Goal: Task Accomplishment & Management: Complete application form

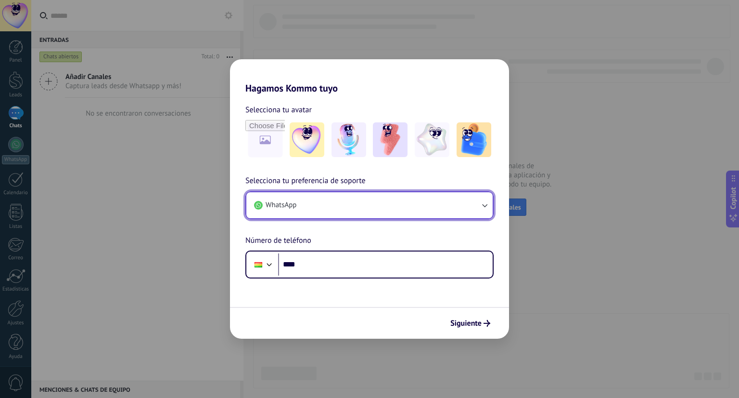
click at [313, 208] on button "WhatsApp" at bounding box center [369, 205] width 246 height 26
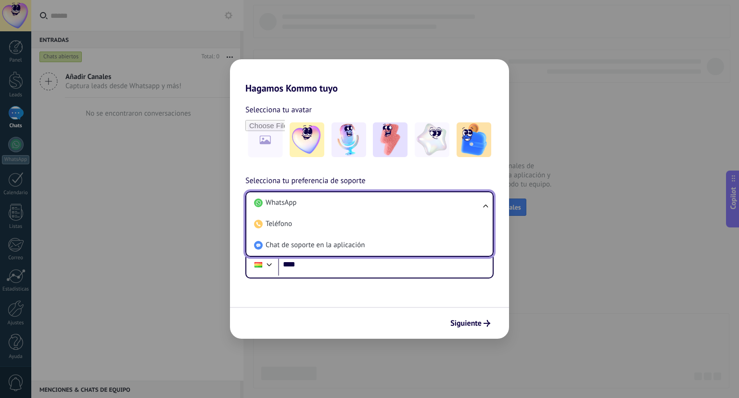
click at [313, 208] on li "WhatsApp" at bounding box center [367, 202] width 235 height 21
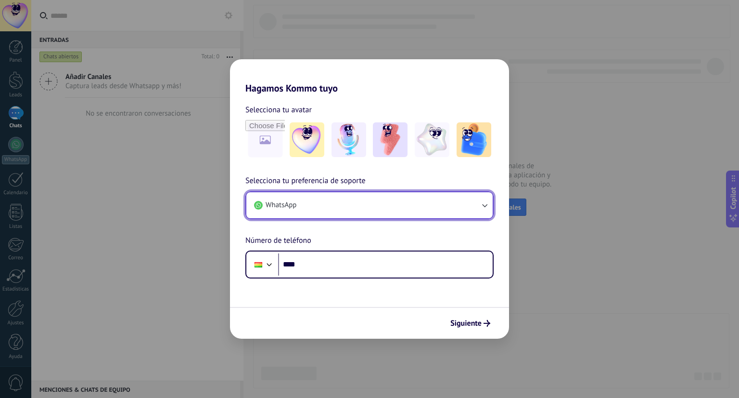
click at [313, 208] on button "WhatsApp" at bounding box center [369, 205] width 246 height 26
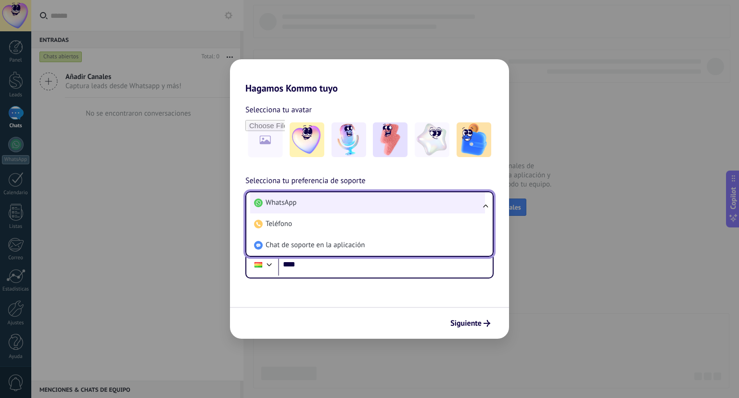
click at [284, 205] on span "WhatsApp" at bounding box center [281, 203] width 31 height 10
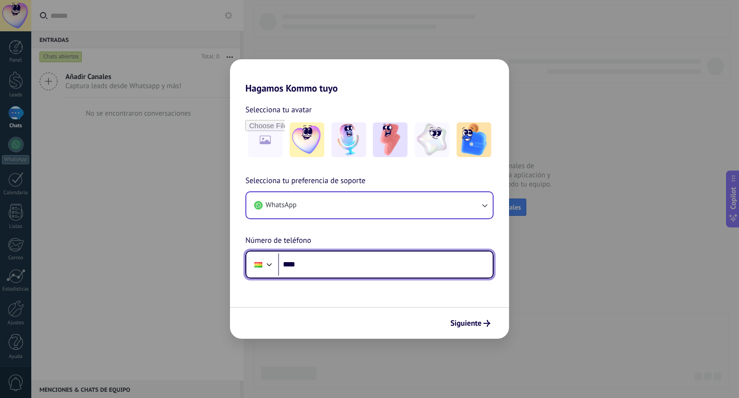
click at [321, 263] on input "****" at bounding box center [385, 264] width 215 height 22
type input "**********"
click at [270, 262] on div at bounding box center [270, 263] width 12 height 12
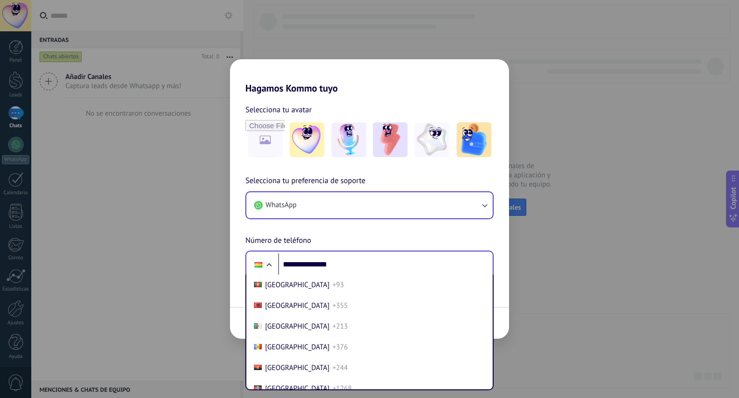
scroll to position [342, 0]
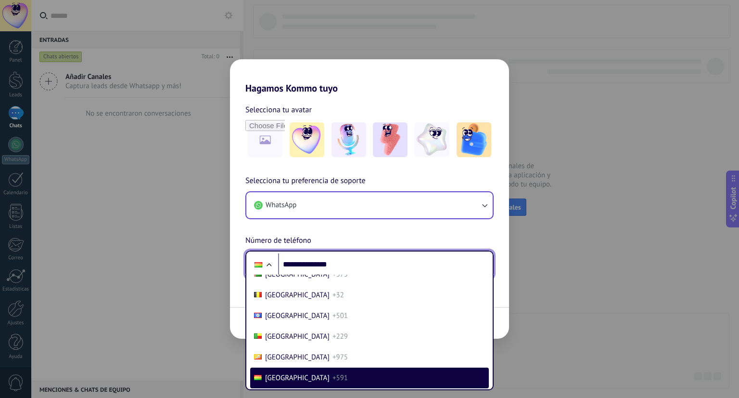
click at [270, 262] on div at bounding box center [269, 266] width 12 height 12
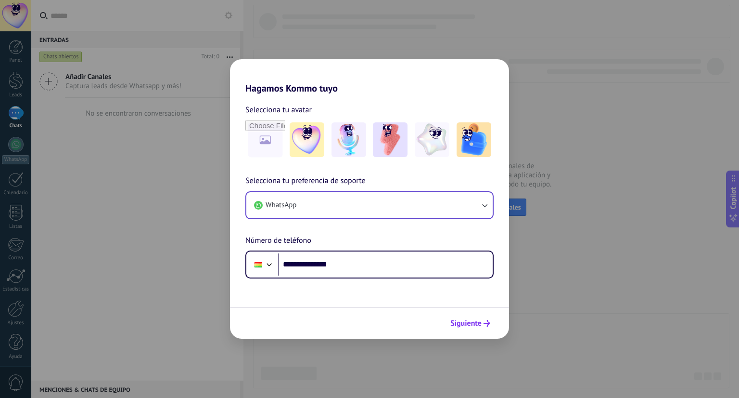
click at [470, 326] on span "Siguiente" at bounding box center [465, 323] width 31 height 7
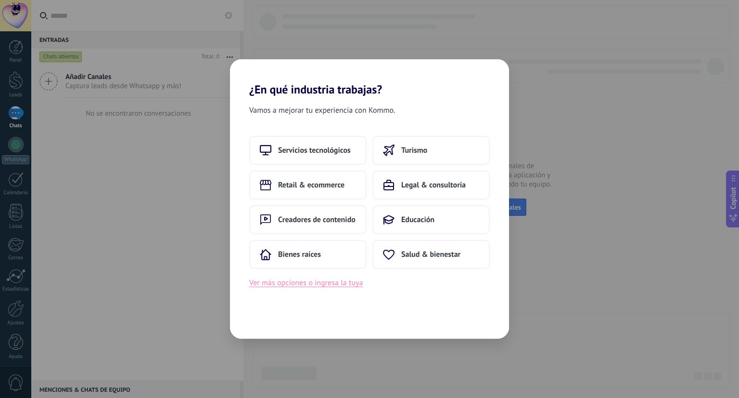
click at [359, 284] on button "Ver más opciones o ingresa la tuya" at bounding box center [306, 282] width 114 height 13
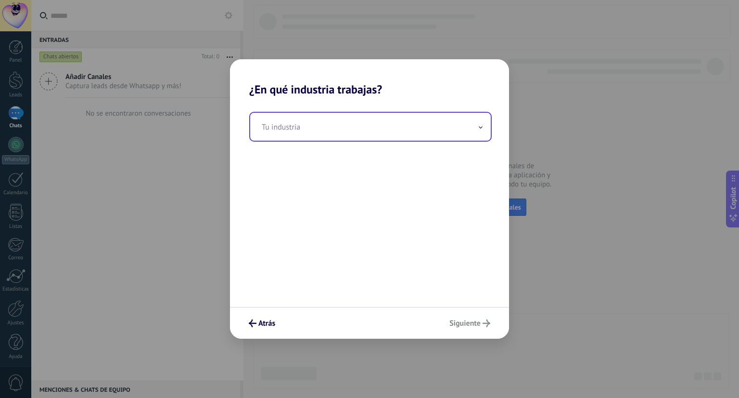
click at [479, 129] on span at bounding box center [480, 126] width 5 height 9
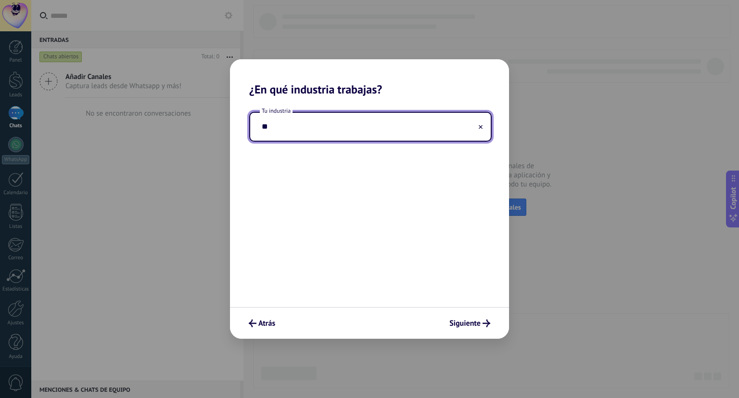
type input "*"
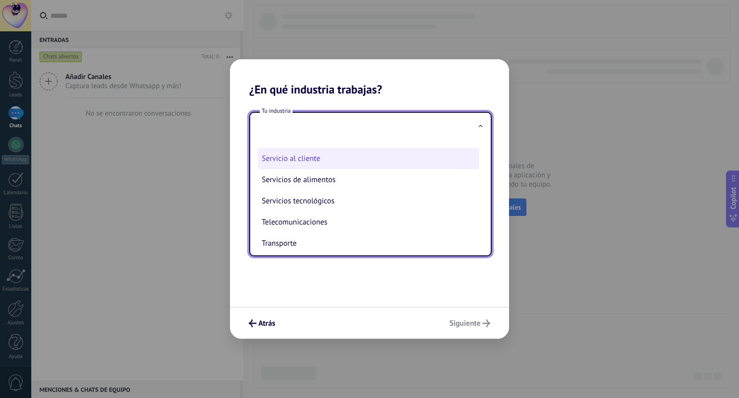
scroll to position [241, 0]
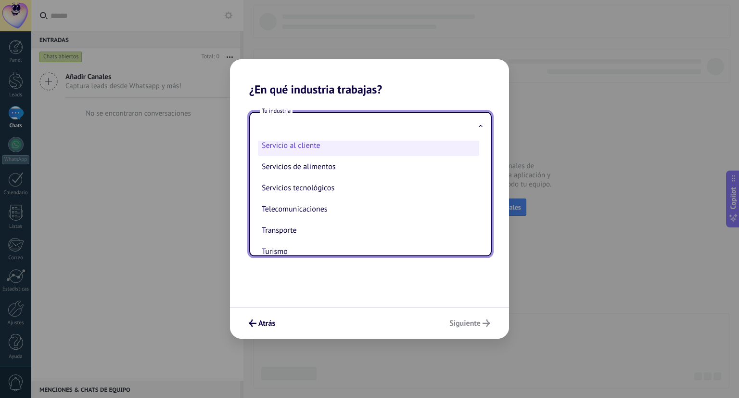
click at [348, 155] on li "Servicio al cliente" at bounding box center [368, 145] width 221 height 21
type input "**********"
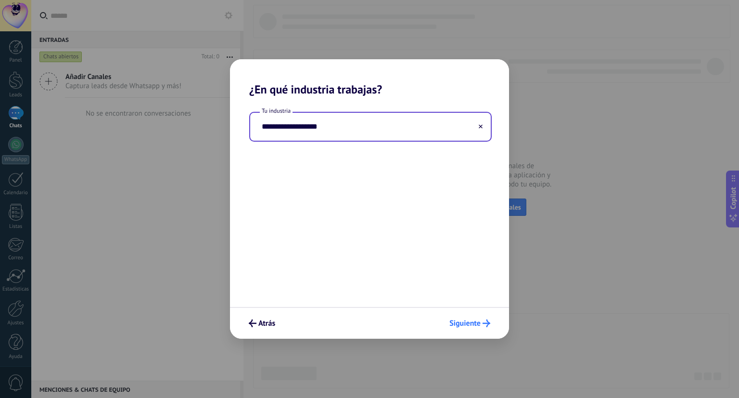
click at [476, 324] on span "Siguiente" at bounding box center [464, 323] width 31 height 7
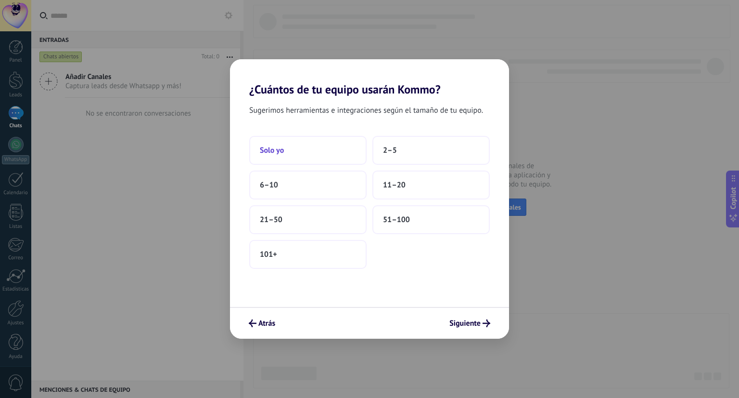
click at [325, 156] on button "Solo yo" at bounding box center [307, 150] width 117 height 29
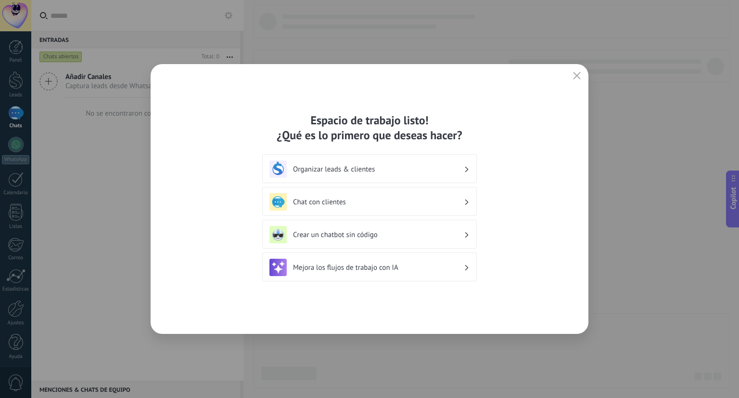
click at [385, 205] on h3 "Chat con clientes" at bounding box center [378, 201] width 171 height 9
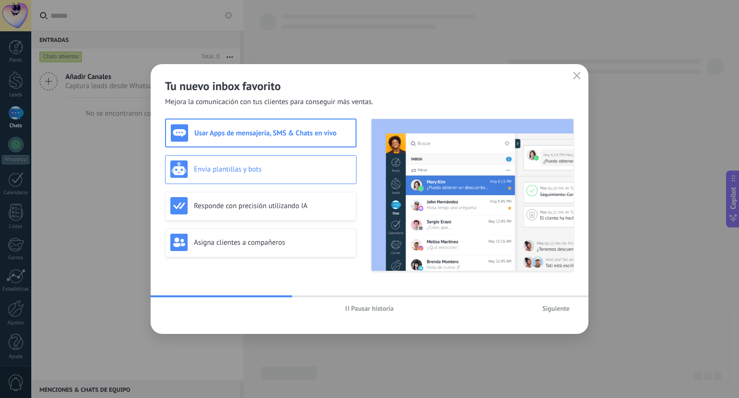
click at [259, 174] on div "Envía plantillas y bots" at bounding box center [260, 168] width 181 height 17
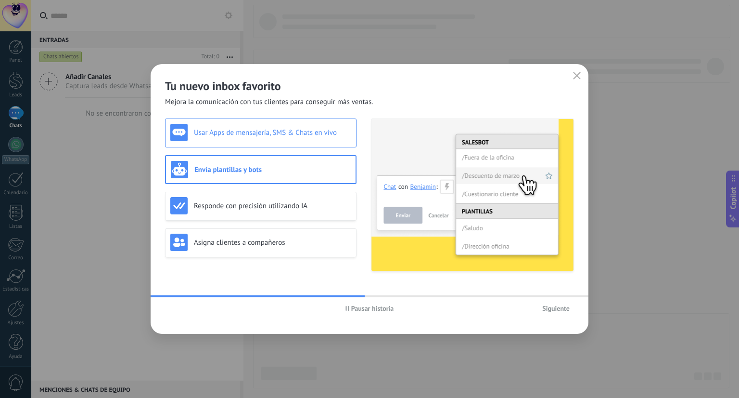
click at [292, 135] on h3 "Usar Apps de mensajería, SMS & Chats en vivo" at bounding box center [272, 132] width 157 height 9
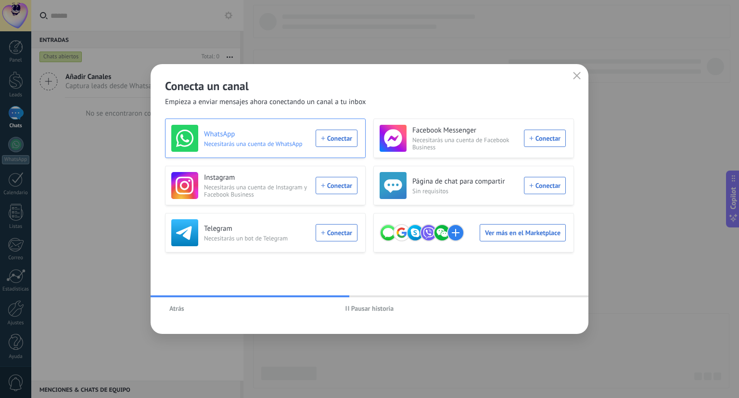
click at [333, 138] on div "WhatsApp Necesitarás una cuenta de WhatsApp Conectar" at bounding box center [264, 138] width 186 height 27
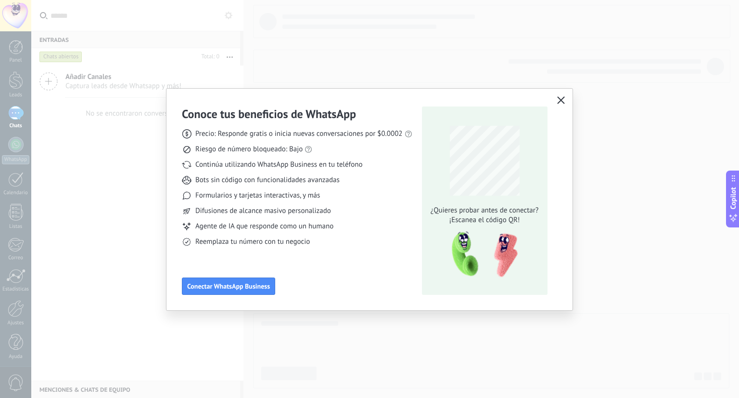
click at [564, 101] on icon "button" at bounding box center [561, 100] width 8 height 8
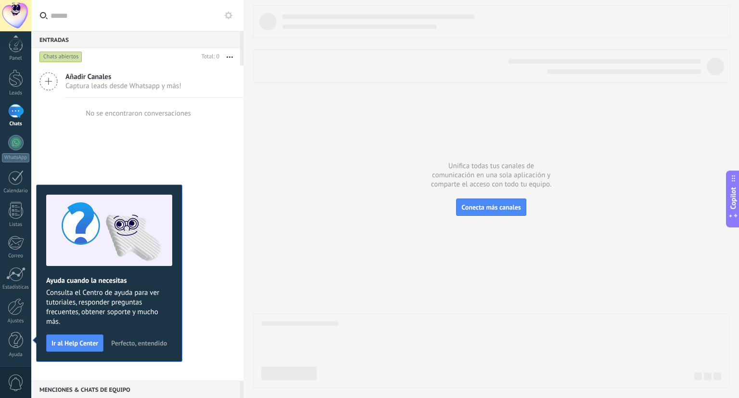
scroll to position [2, 0]
click at [13, 149] on link "WhatsApp" at bounding box center [15, 147] width 31 height 27
